Goal: Information Seeking & Learning: Learn about a topic

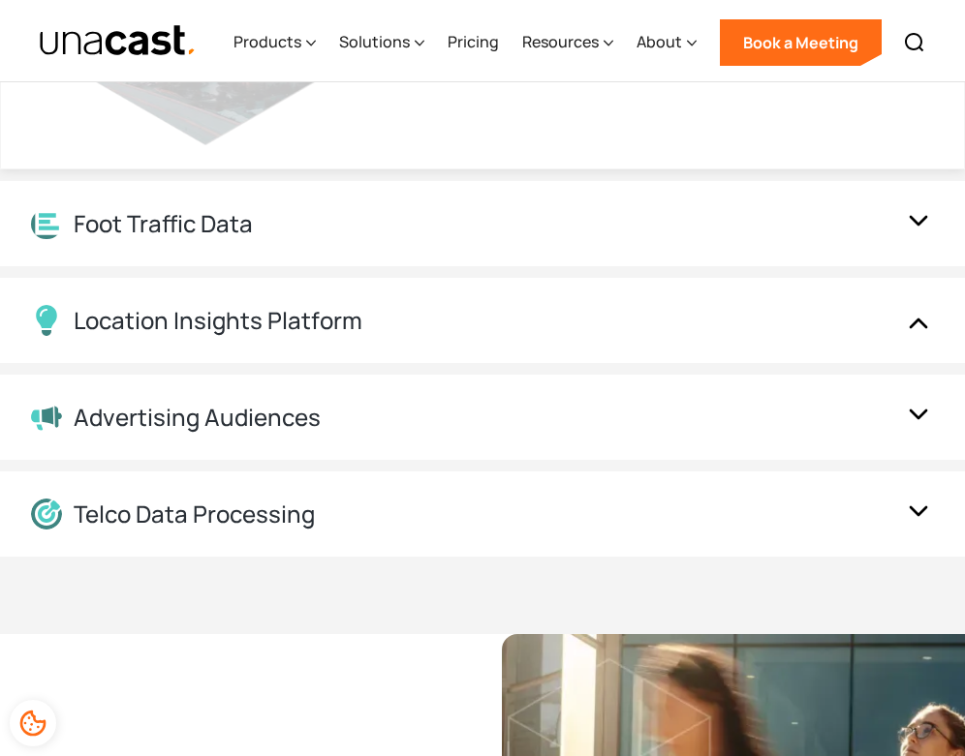
scroll to position [2378, 0]
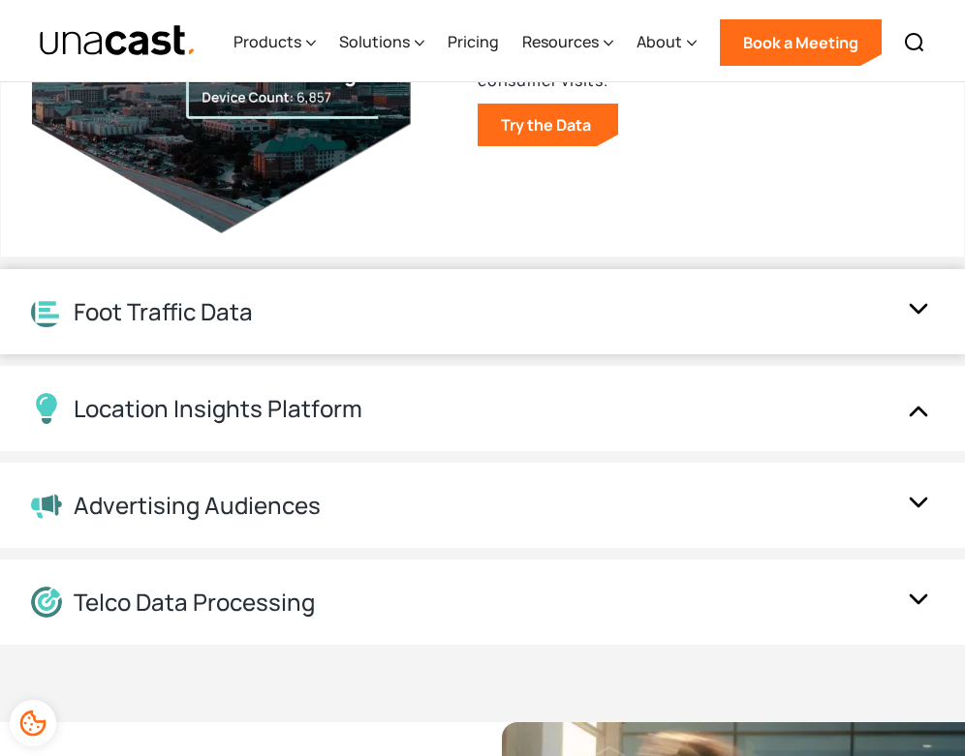
click at [894, 304] on div "Foot Traffic Data" at bounding box center [463, 312] width 864 height 30
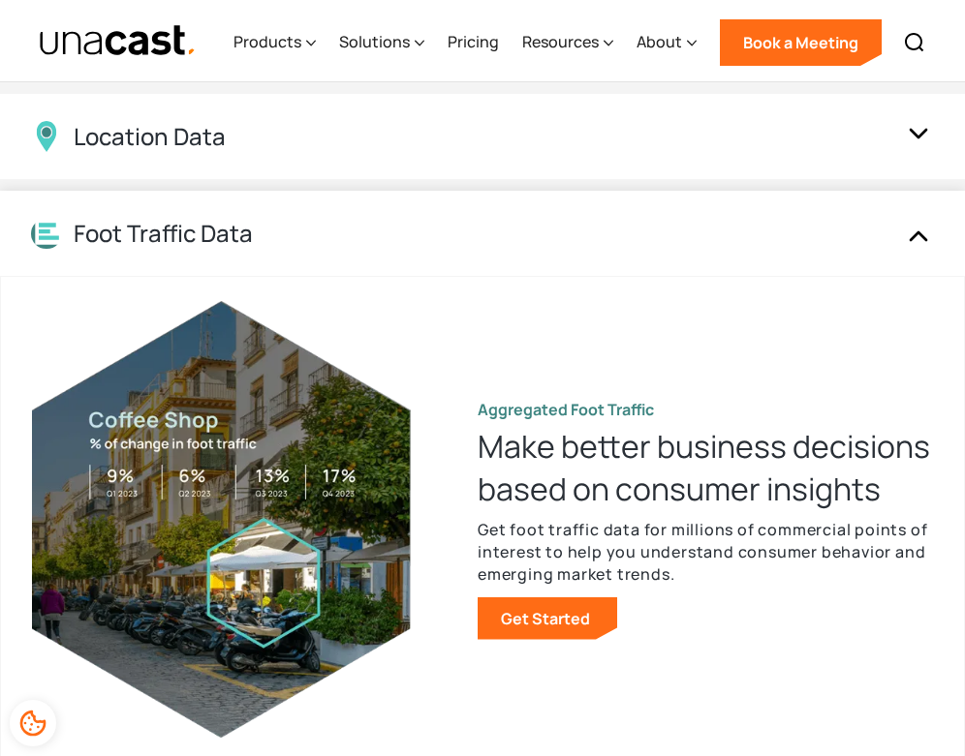
click at [873, 242] on div "Foot Traffic Data" at bounding box center [463, 234] width 864 height 30
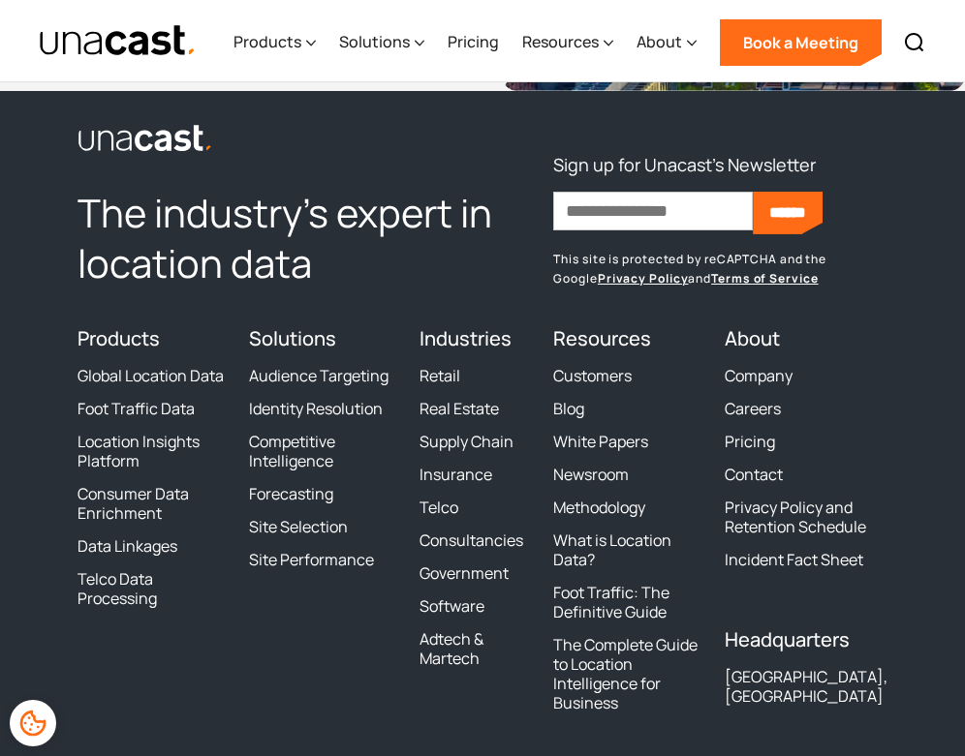
scroll to position [5663, 0]
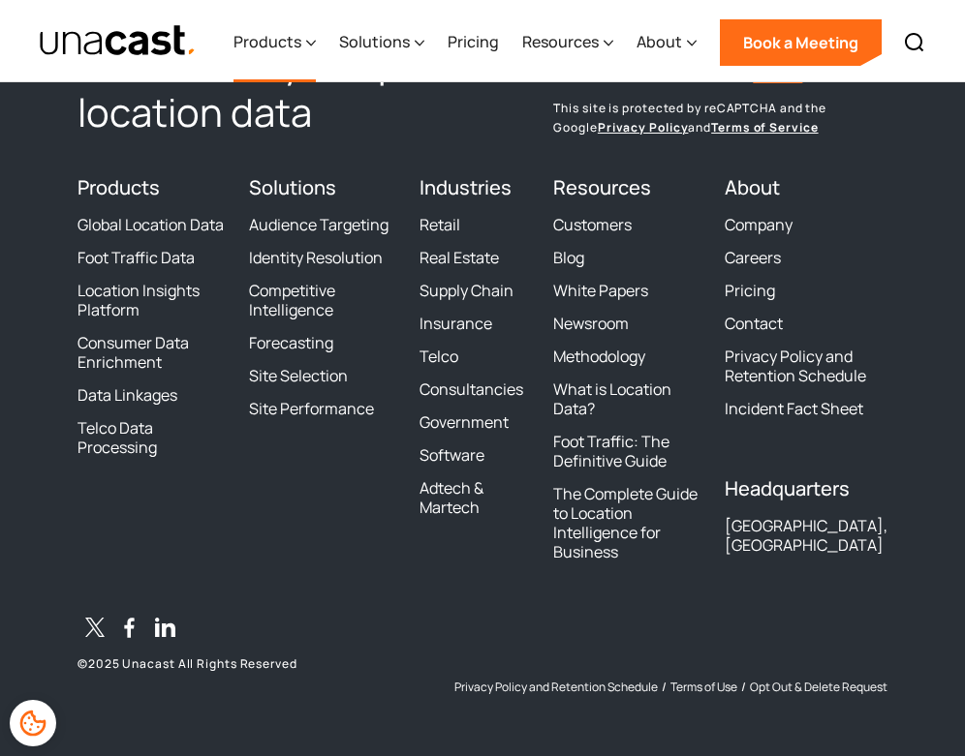
click at [269, 40] on div "Products" at bounding box center [267, 41] width 68 height 23
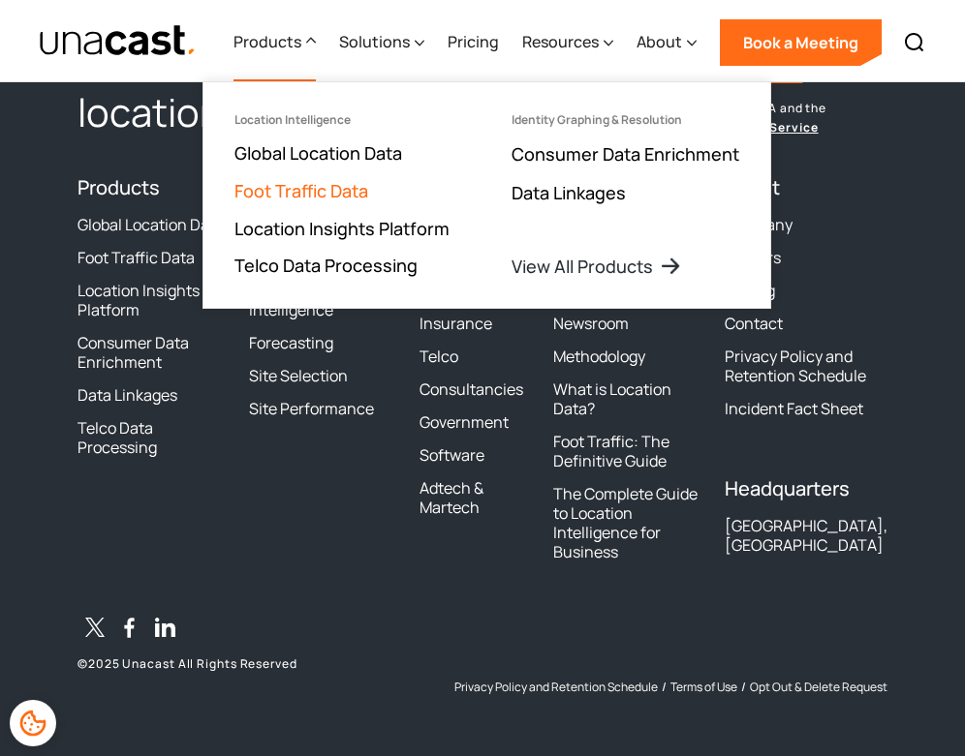
click at [325, 187] on link "Foot Traffic Data" at bounding box center [301, 190] width 134 height 23
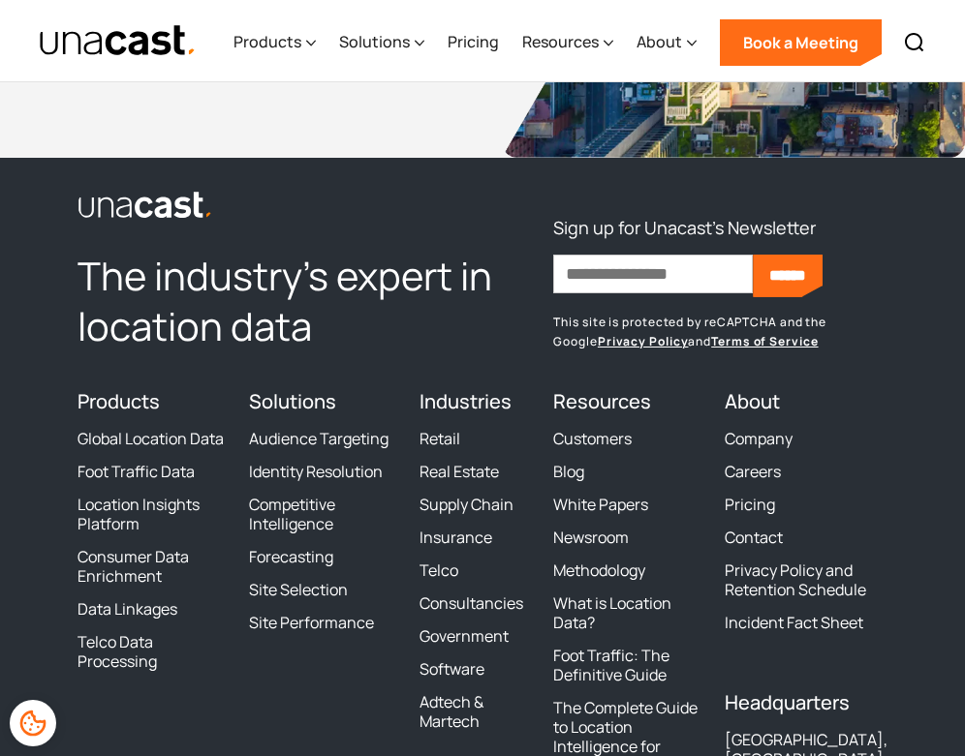
scroll to position [5128, 0]
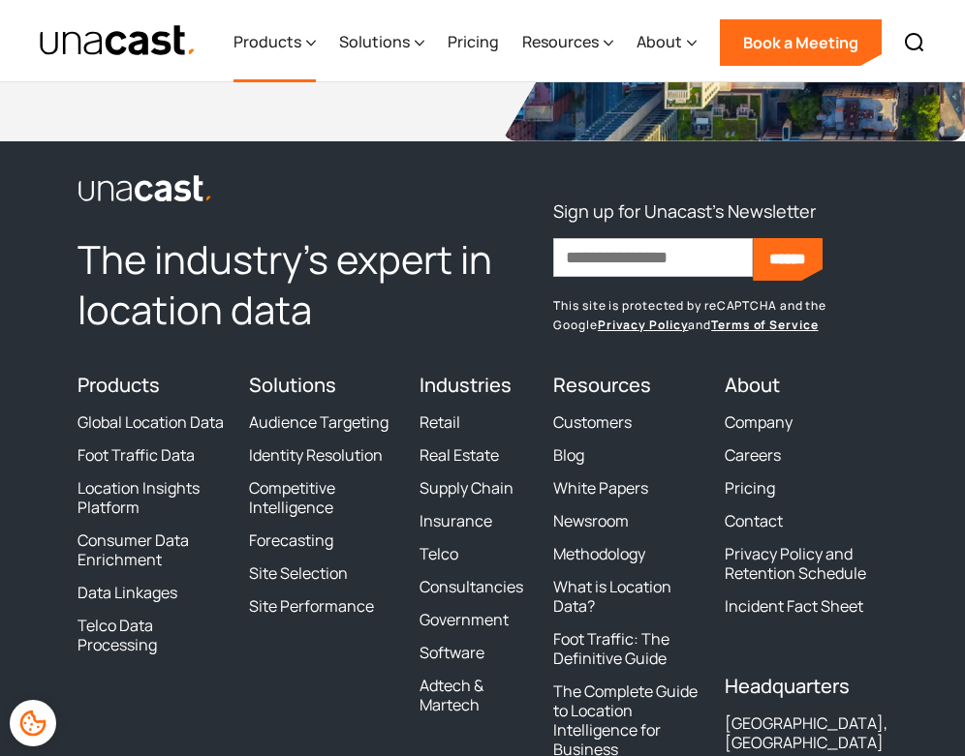
click at [309, 47] on icon at bounding box center [311, 43] width 10 height 20
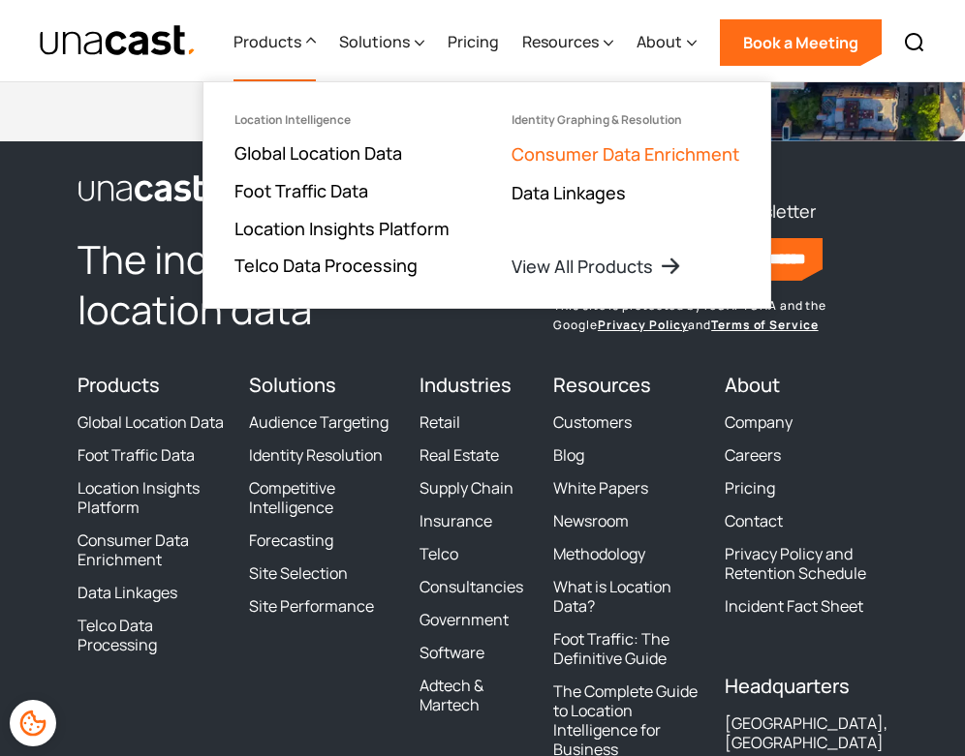
click at [584, 147] on link "Consumer Data Enrichment" at bounding box center [625, 153] width 228 height 23
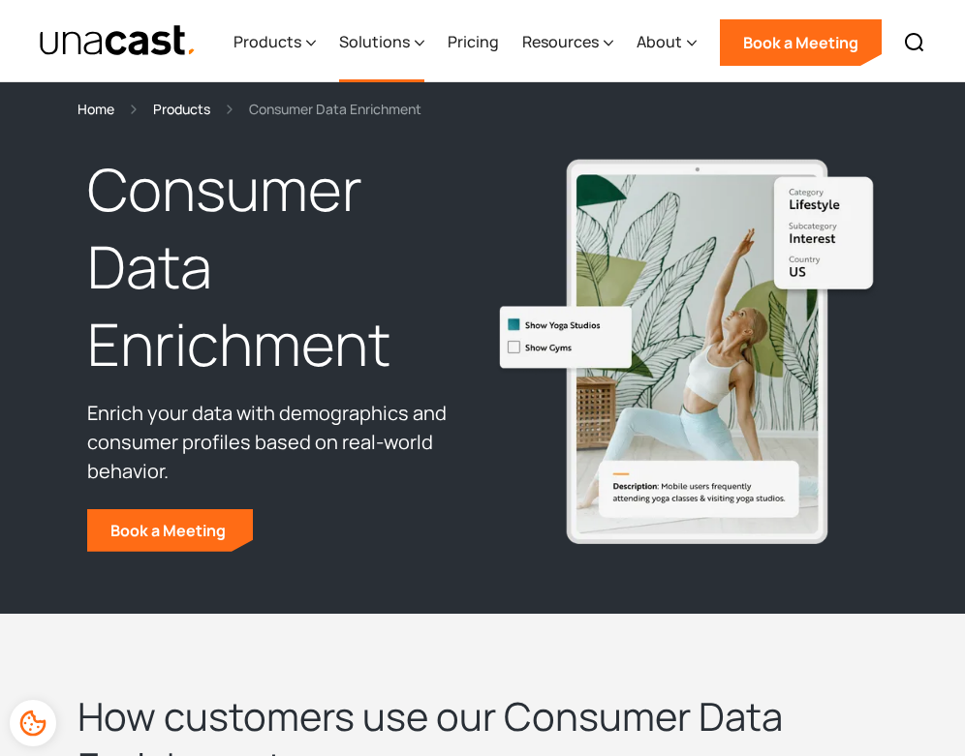
click at [359, 45] on div "Solutions" at bounding box center [374, 41] width 71 height 23
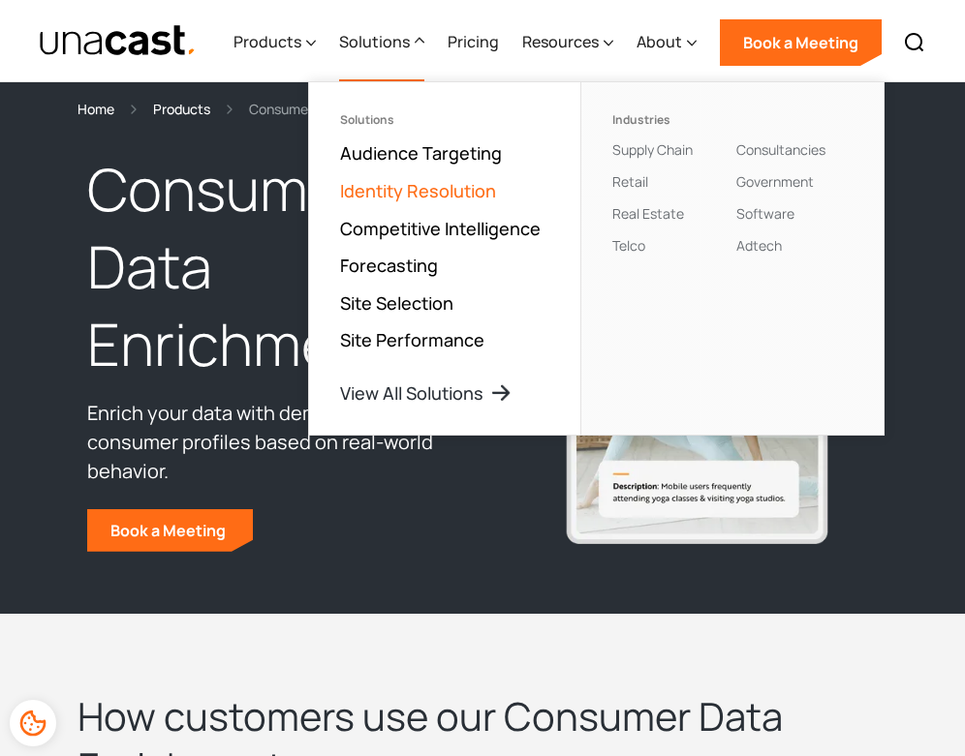
click at [377, 180] on link "Identity Resolution" at bounding box center [418, 190] width 156 height 23
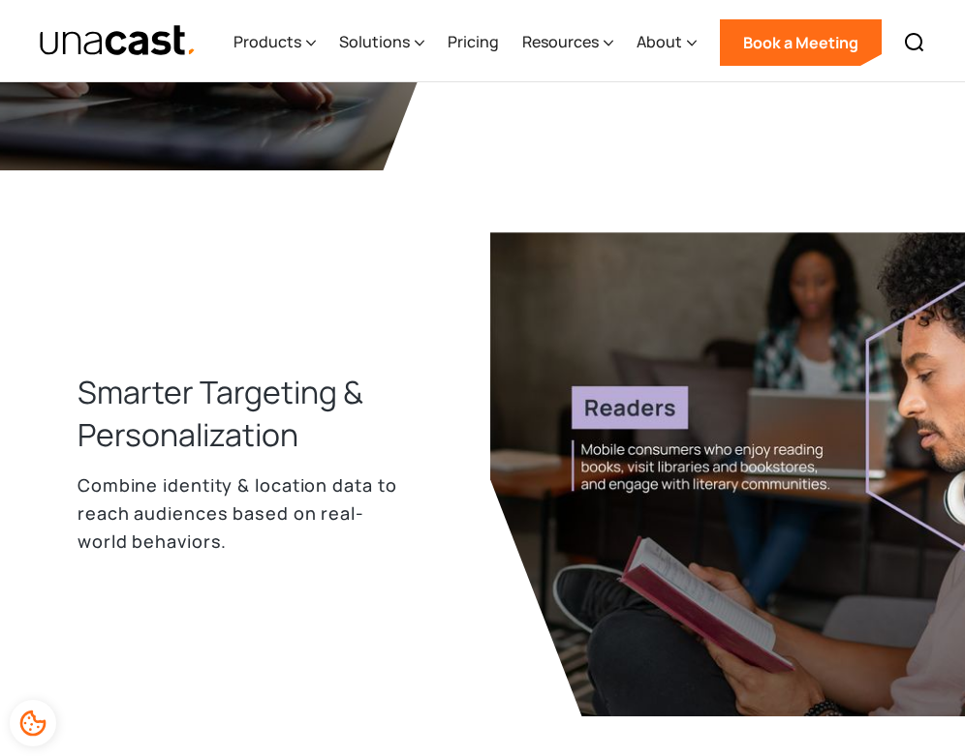
scroll to position [777, 0]
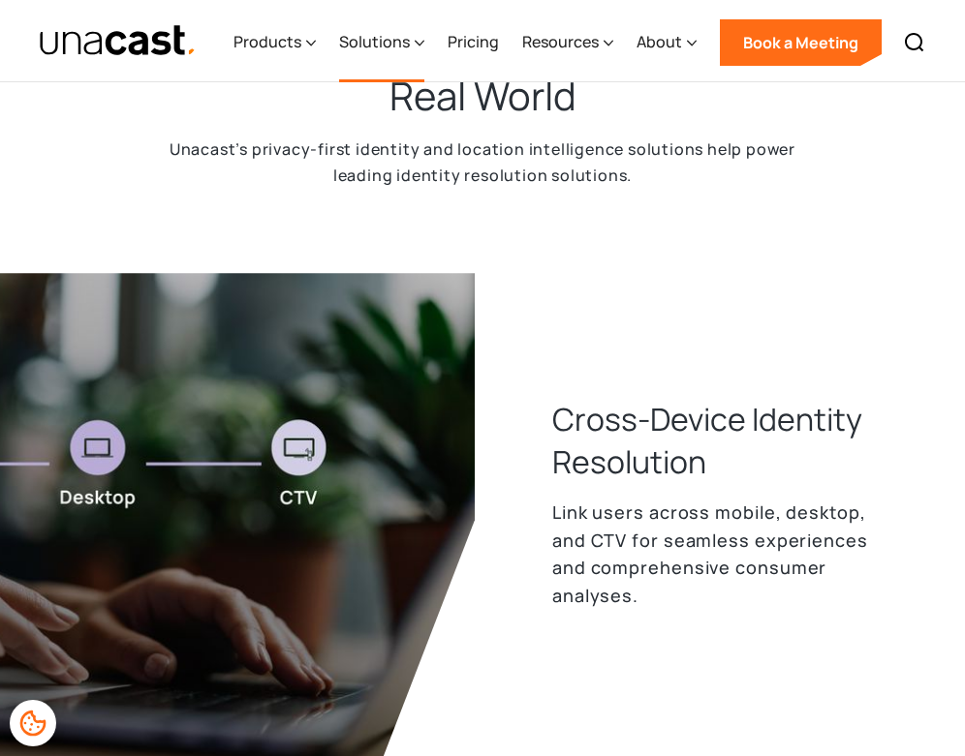
click at [397, 48] on div "Solutions" at bounding box center [374, 41] width 71 height 23
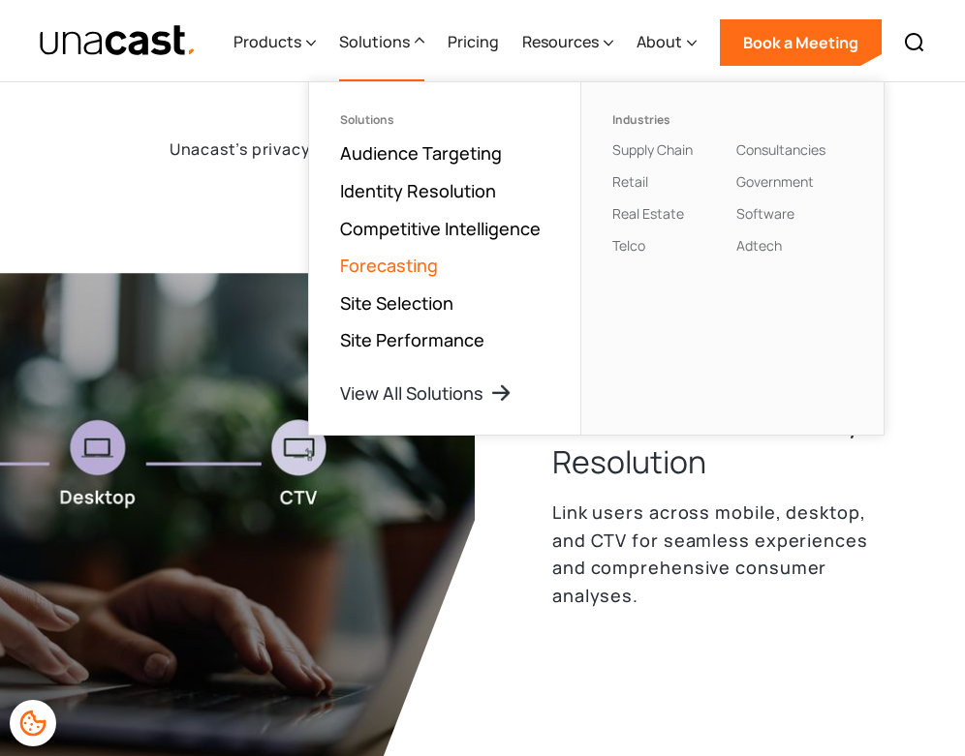
click at [424, 273] on link "Forecasting" at bounding box center [389, 265] width 98 height 23
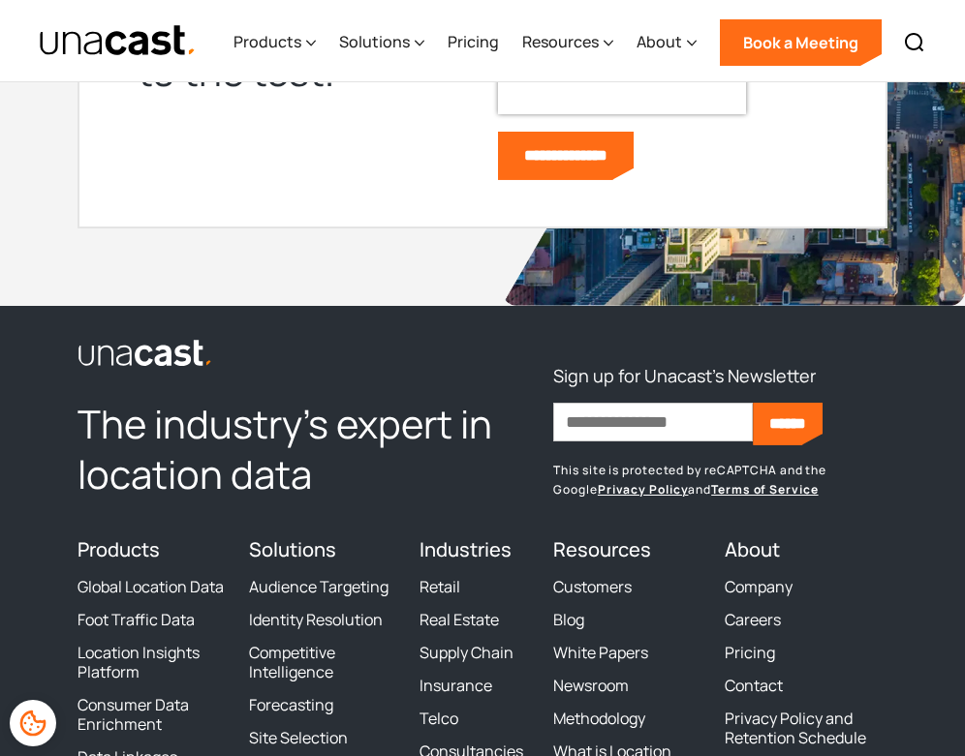
scroll to position [8102, 0]
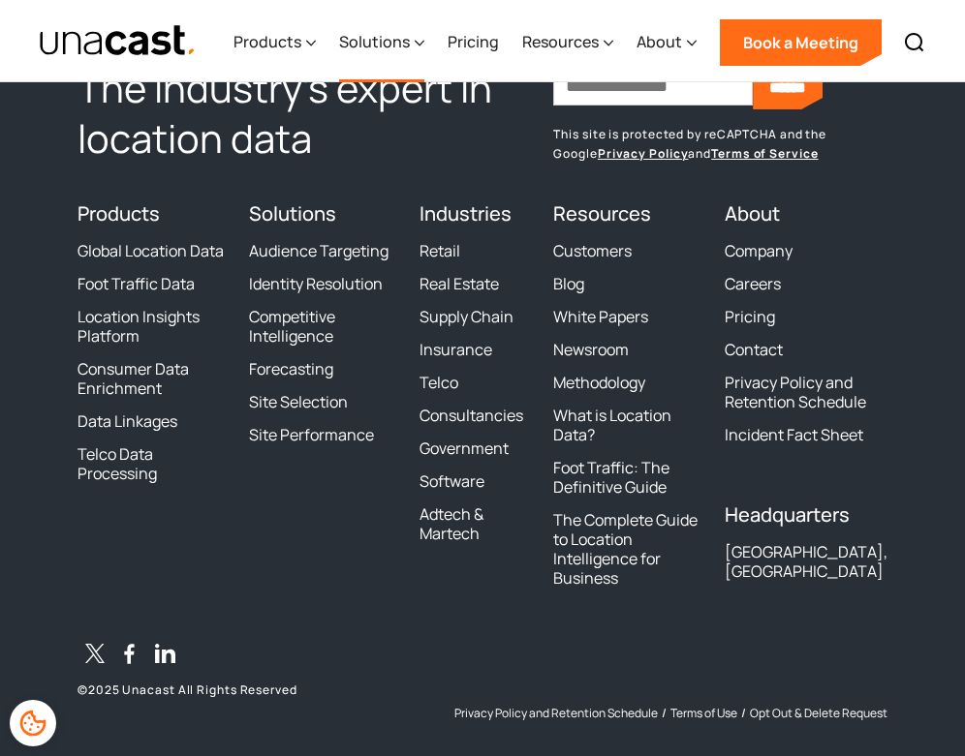
click at [388, 46] on div "Solutions" at bounding box center [374, 41] width 71 height 23
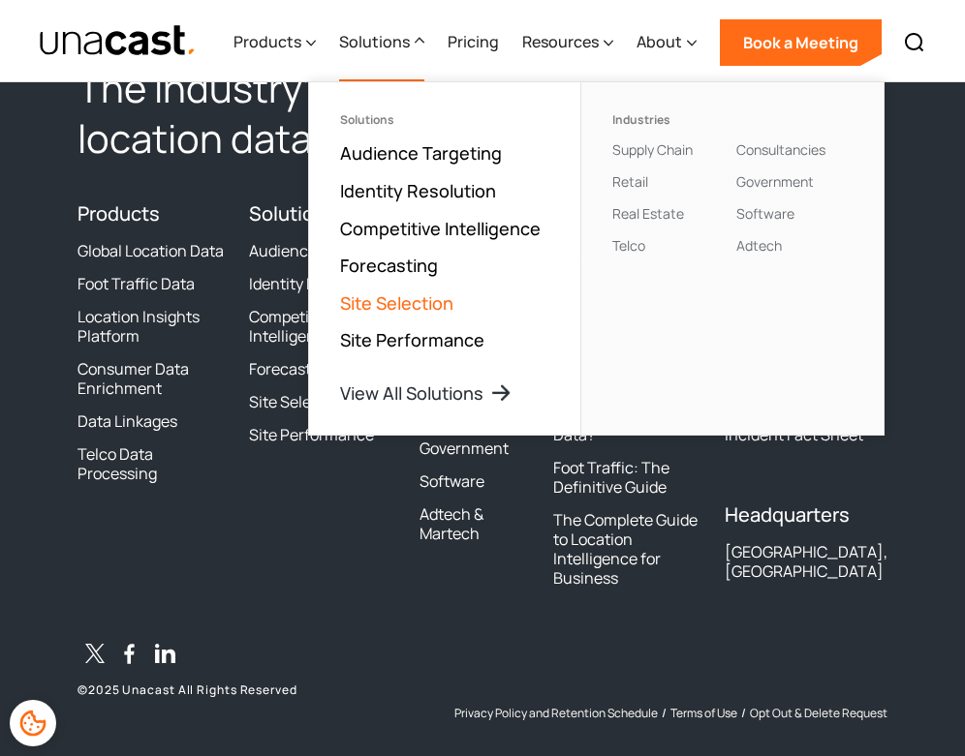
click at [451, 304] on link "Site Selection" at bounding box center [396, 303] width 113 height 23
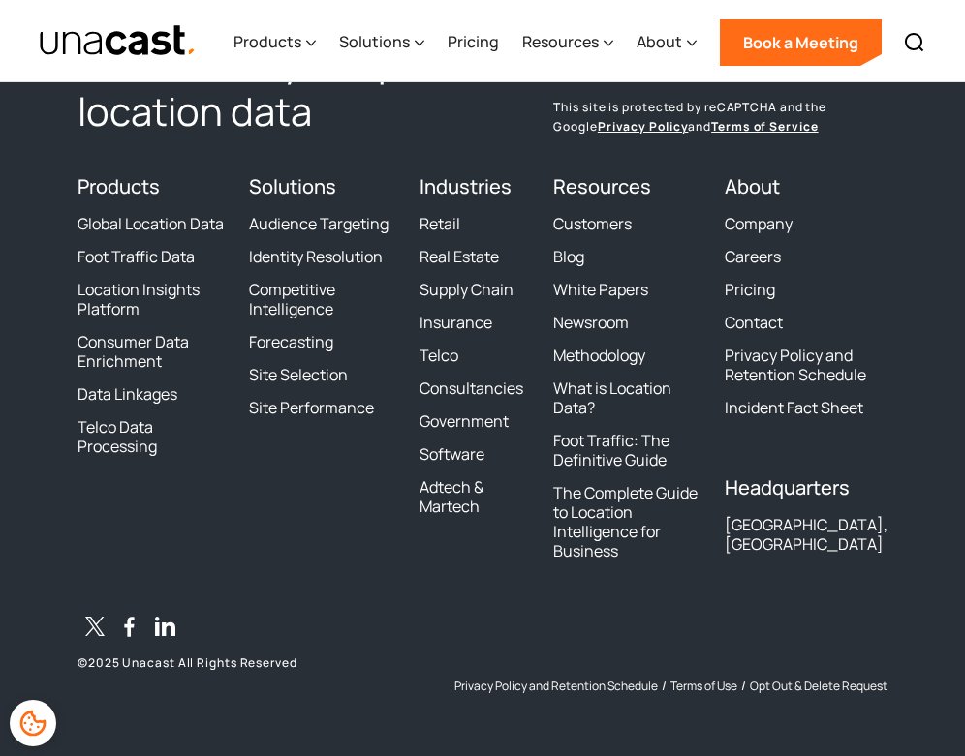
scroll to position [9201, 0]
click at [398, 46] on div "Solutions" at bounding box center [374, 41] width 71 height 23
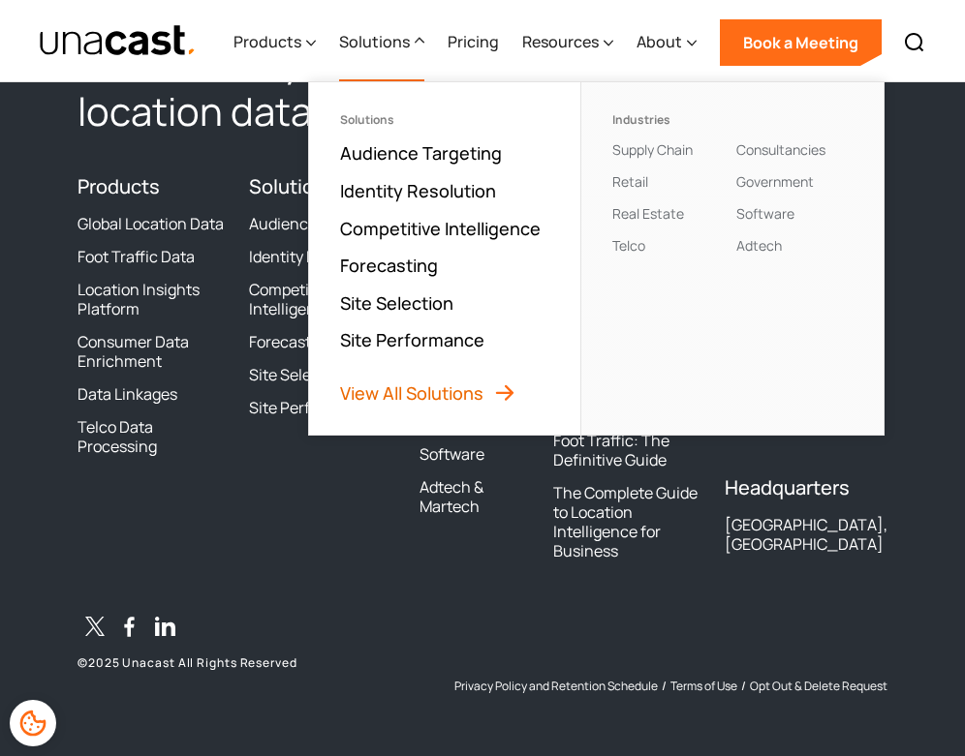
click at [425, 387] on link "View All Solutions" at bounding box center [428, 393] width 176 height 23
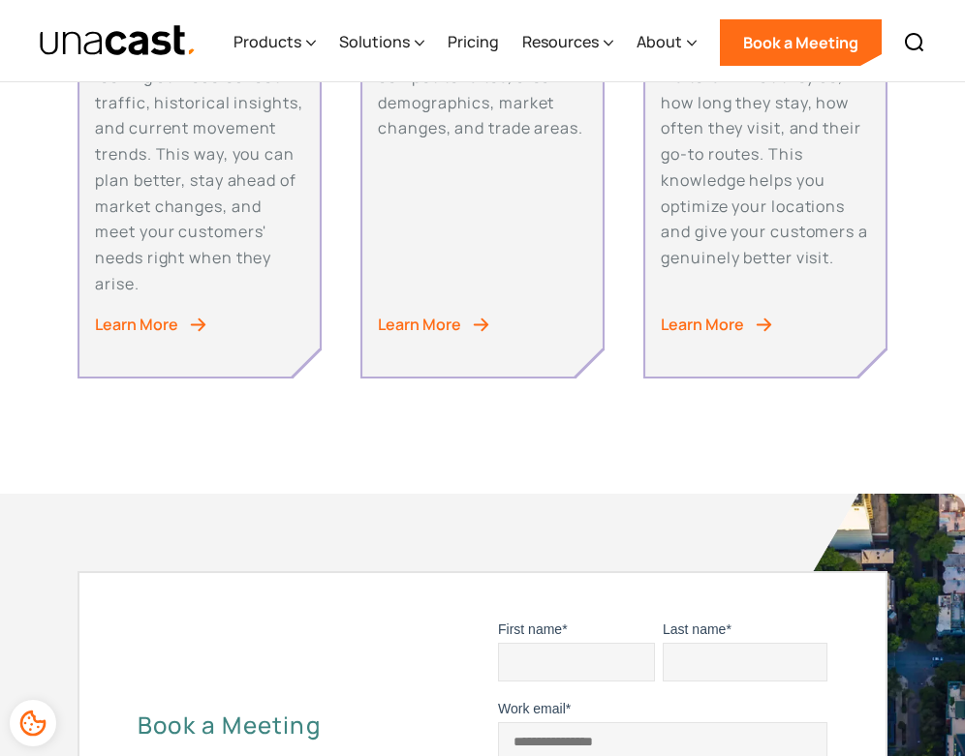
scroll to position [683, 0]
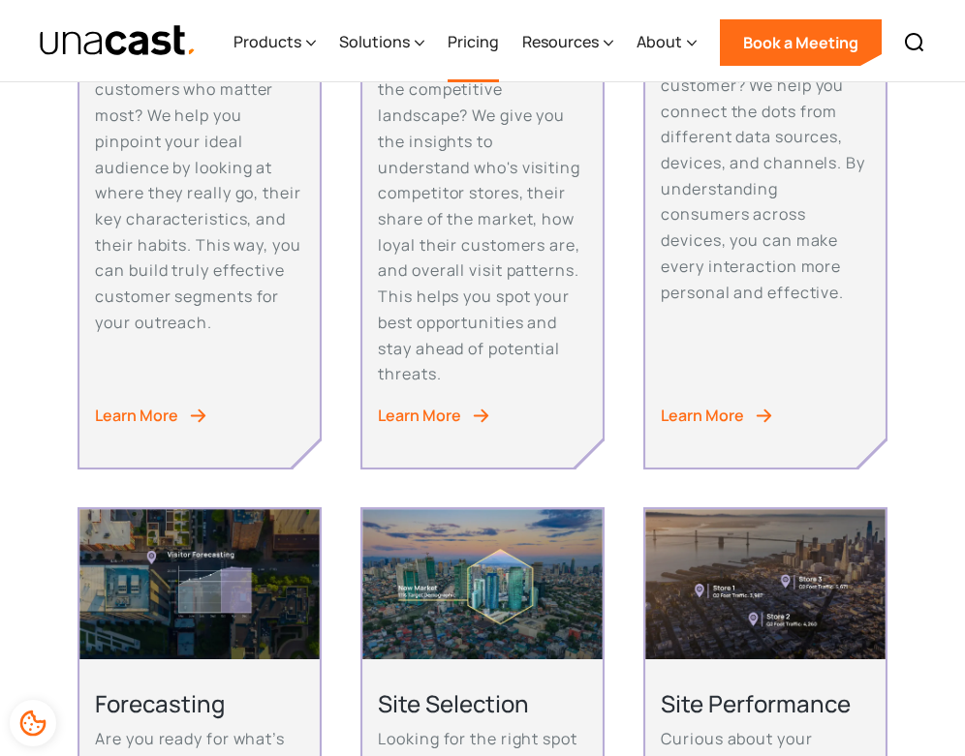
click at [487, 46] on link "Pricing" at bounding box center [472, 42] width 51 height 79
